Goal: Information Seeking & Learning: Learn about a topic

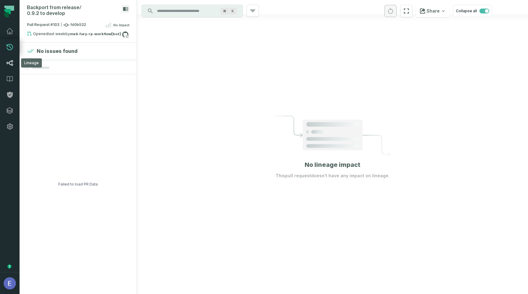
click at [9, 66] on icon at bounding box center [9, 62] width 7 height 7
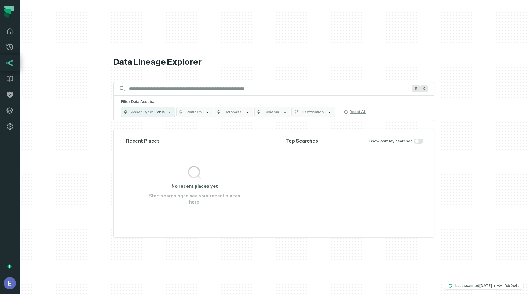
click at [220, 94] on input "Discovery Provider cmdk menu" at bounding box center [268, 89] width 286 height 10
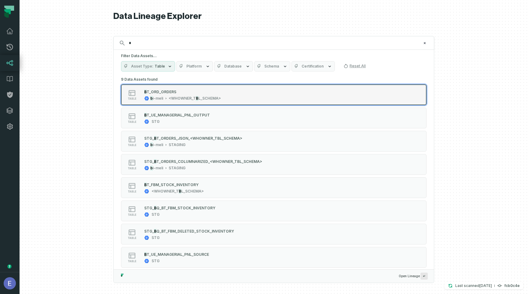
type input "*"
click at [203, 98] on span "L_SCHEMA>" at bounding box center [209, 98] width 23 height 5
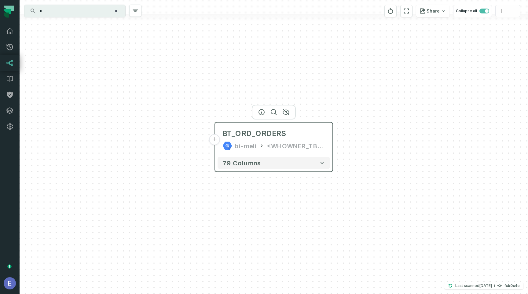
click at [297, 149] on div "<WHOWNER_TBL_SCHEMA>" at bounding box center [296, 146] width 58 height 10
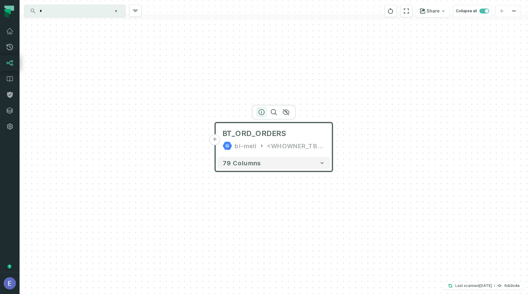
click at [257, 114] on button "button" at bounding box center [262, 112] width 10 height 10
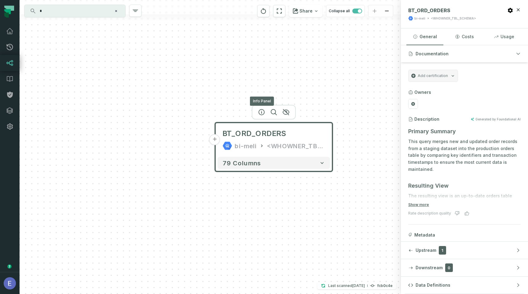
click at [441, 18] on div "<WHOWNER_TBL_SCHEMA>" at bounding box center [453, 18] width 45 height 5
copy div "WHOWNER_TBL_SCHEMA"
